Goal: Task Accomplishment & Management: Manage account settings

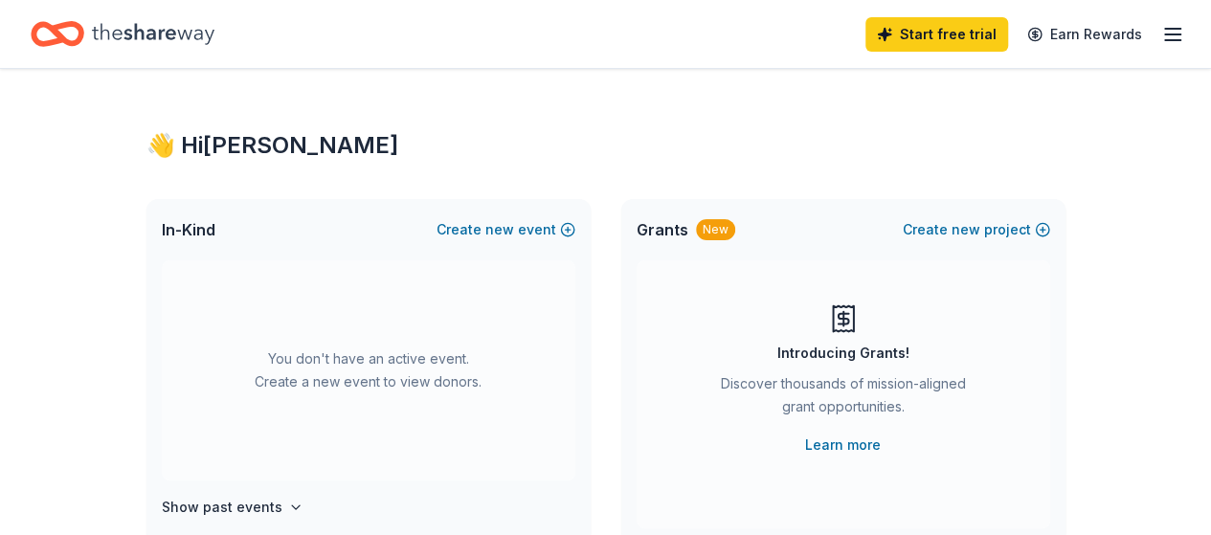
click at [1165, 40] on line "button" at bounding box center [1172, 40] width 15 height 0
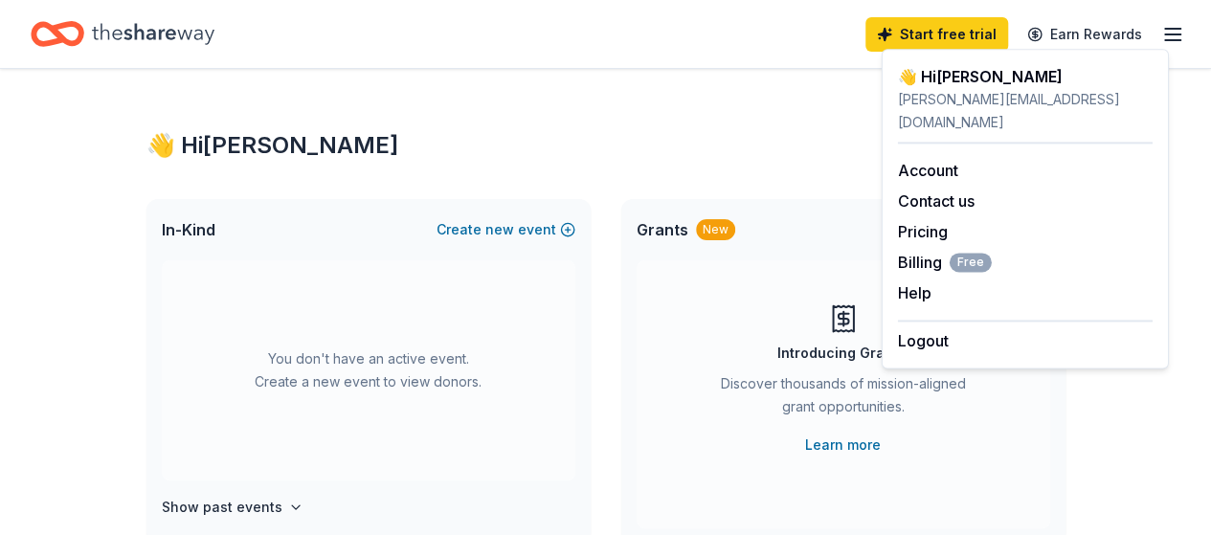
click at [954, 320] on div "Logout" at bounding box center [1025, 336] width 255 height 33
click at [929, 329] on button "Logout" at bounding box center [923, 340] width 51 height 23
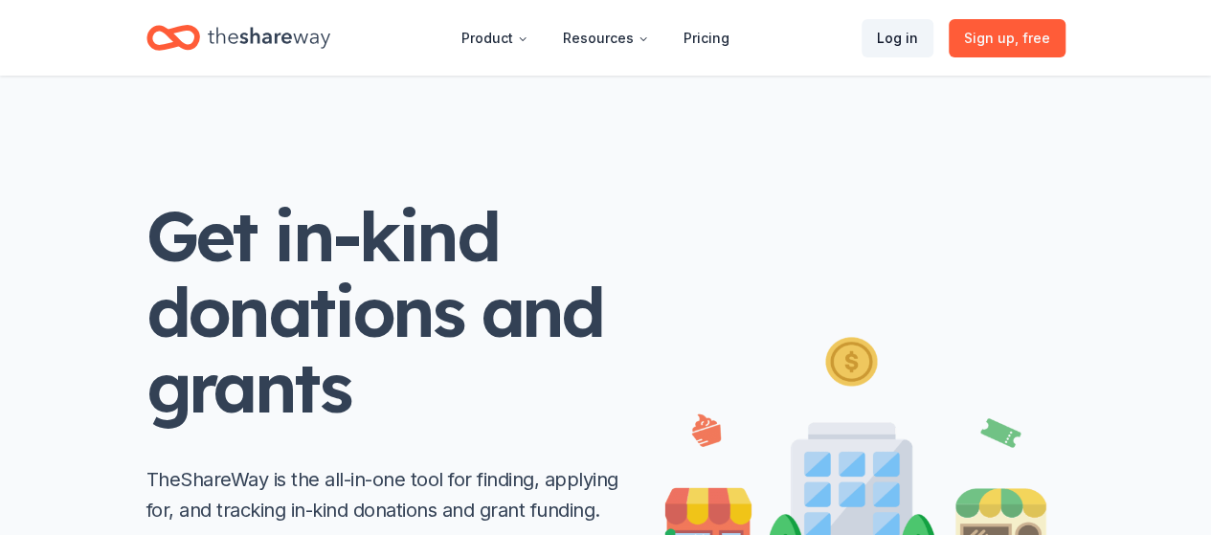
click at [900, 39] on link "Log in" at bounding box center [897, 38] width 72 height 38
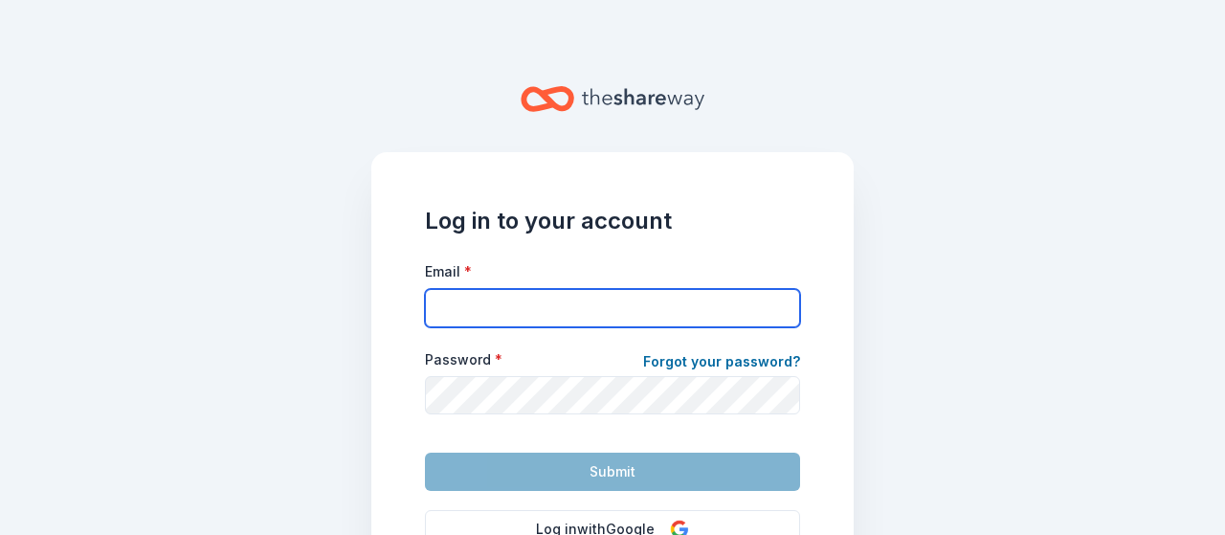
click at [479, 303] on input "Email *" at bounding box center [612, 308] width 375 height 38
click at [503, 311] on input "mito" at bounding box center [612, 308] width 375 height 38
type input "o"
type input "[EMAIL_ADDRESS][DOMAIN_NAME]"
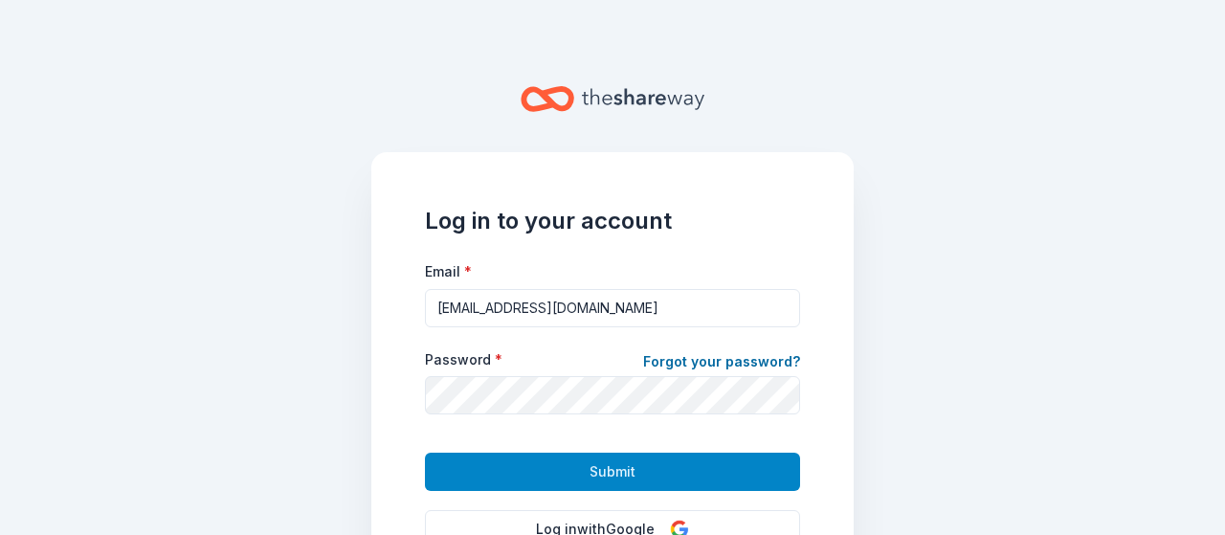
click at [574, 464] on button "Submit" at bounding box center [612, 472] width 375 height 38
